Goal: Task Accomplishment & Management: Use online tool/utility

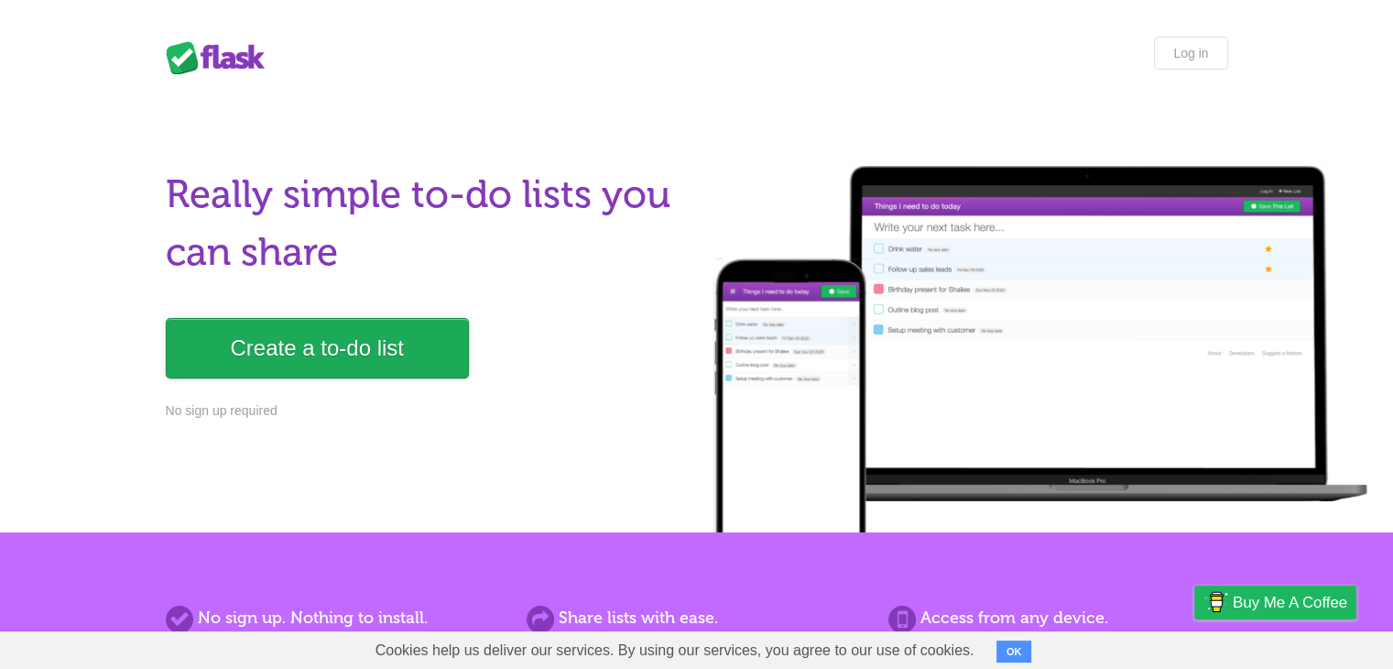
click at [371, 354] on link "Create a to-do list" at bounding box center [317, 348] width 303 height 60
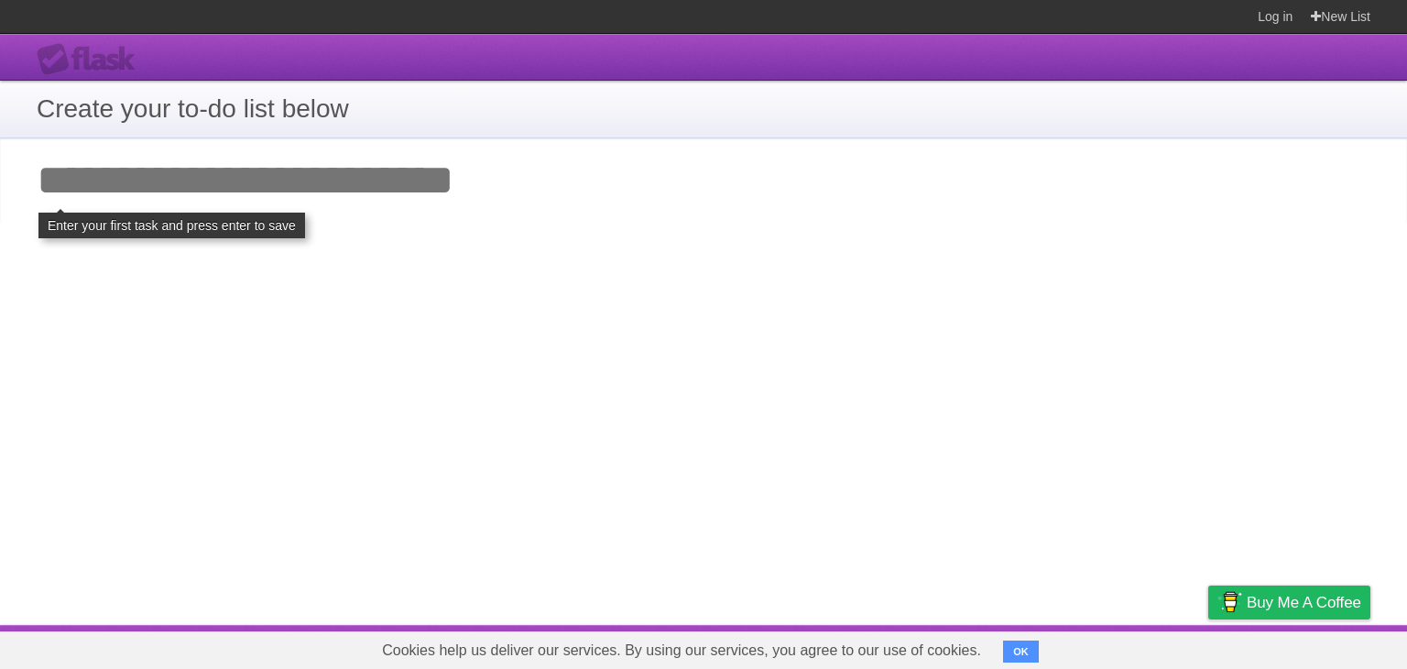
click at [66, 196] on input "Add your first task" at bounding box center [703, 180] width 1407 height 84
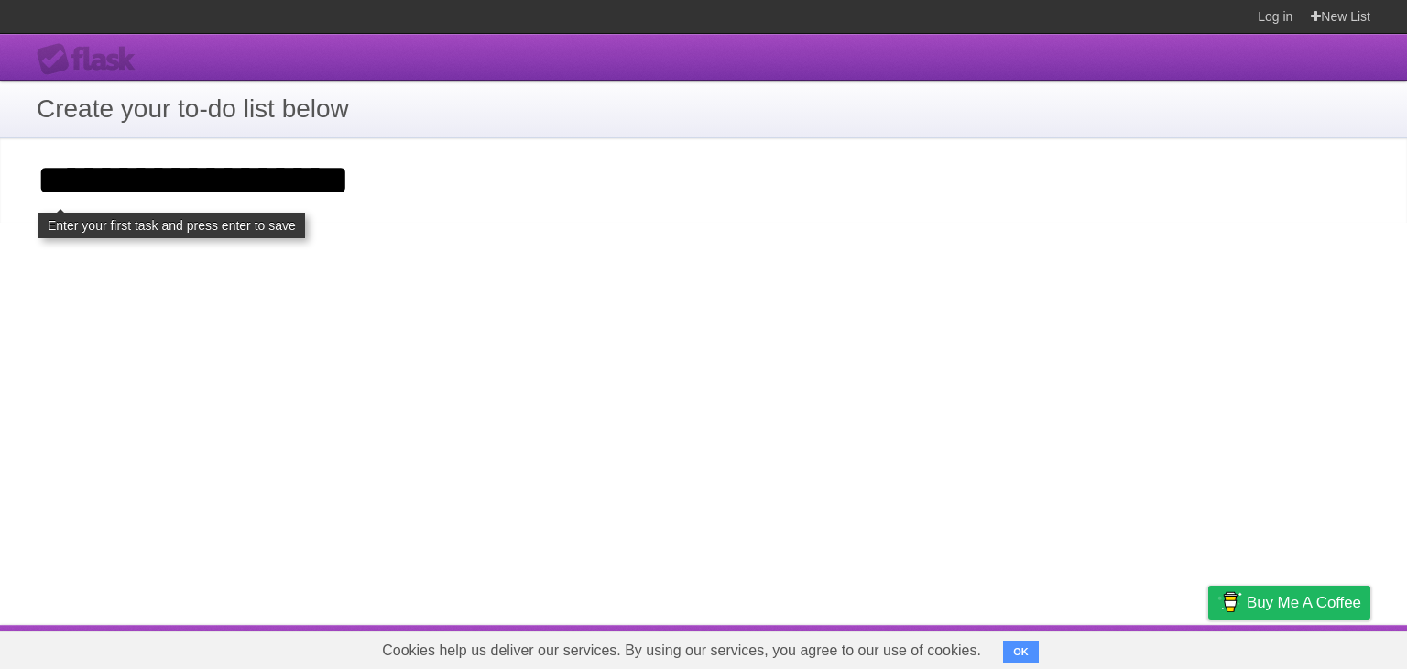
type input "**********"
click input "**********" at bounding box center [0, 0] width 0 height 0
